Goal: Find specific page/section: Find specific page/section

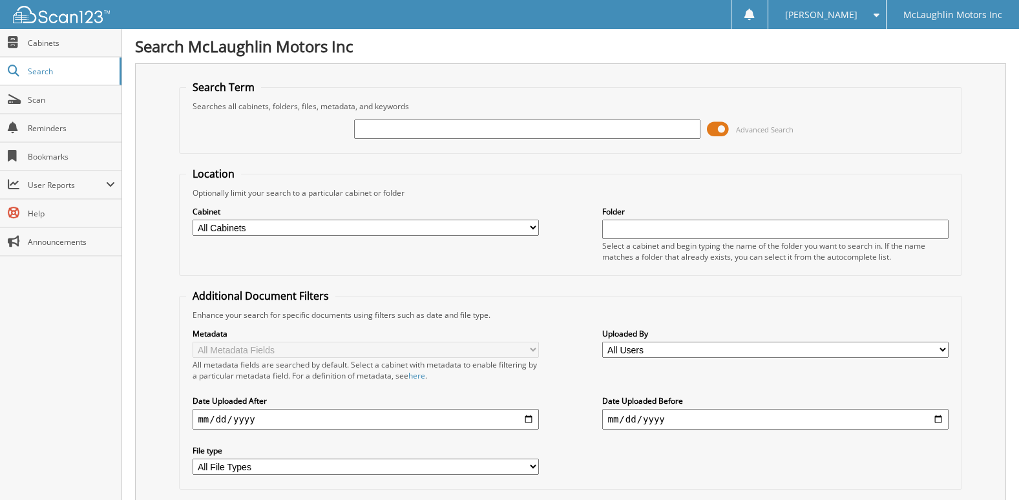
click at [454, 126] on input "text" at bounding box center [527, 128] width 346 height 19
type input "2539557"
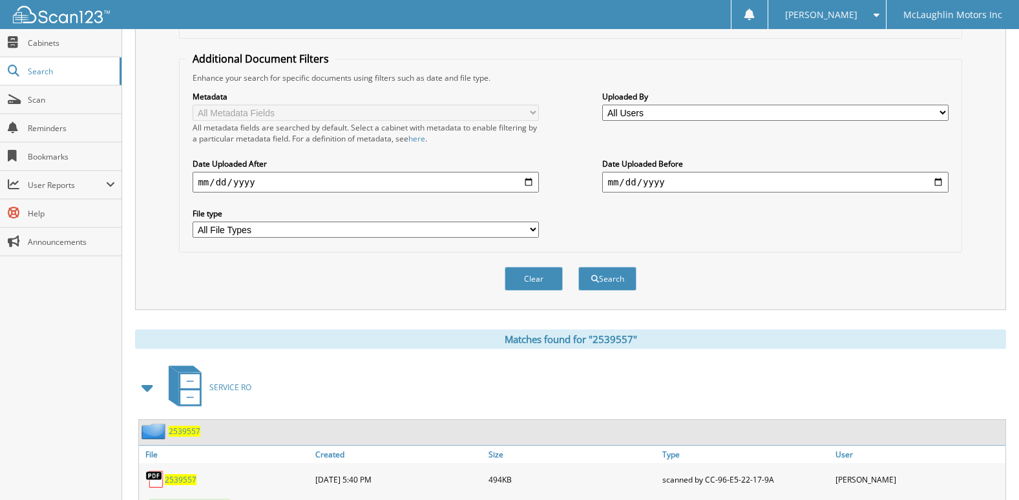
scroll to position [294, 0]
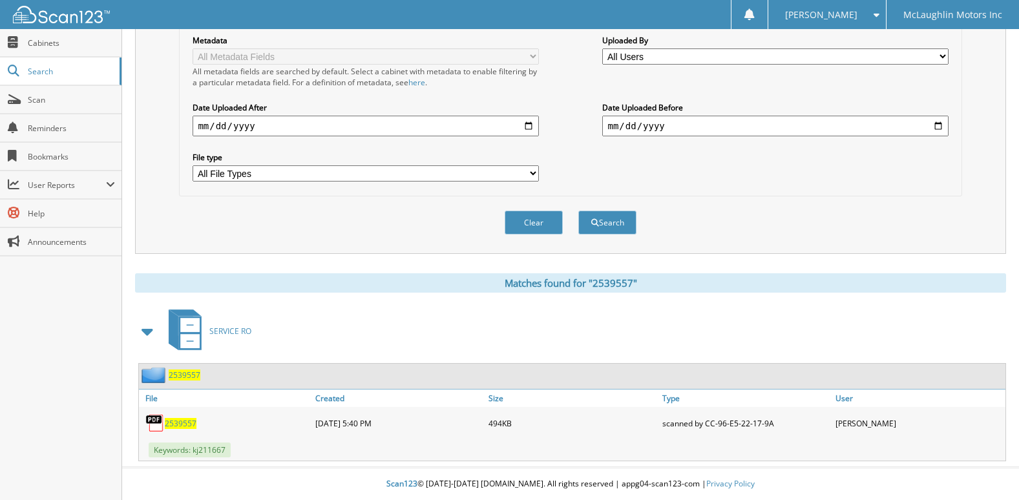
click at [174, 423] on span "2539557" at bounding box center [181, 423] width 32 height 11
